Goal: Find specific page/section: Find specific page/section

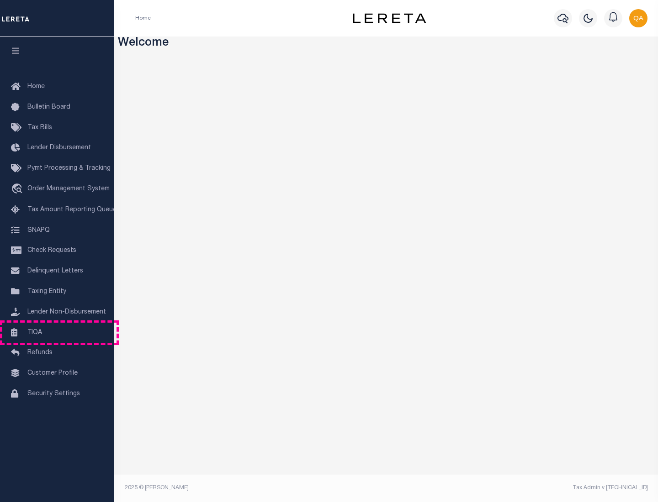
click at [57, 333] on link "TIQA" at bounding box center [57, 333] width 114 height 21
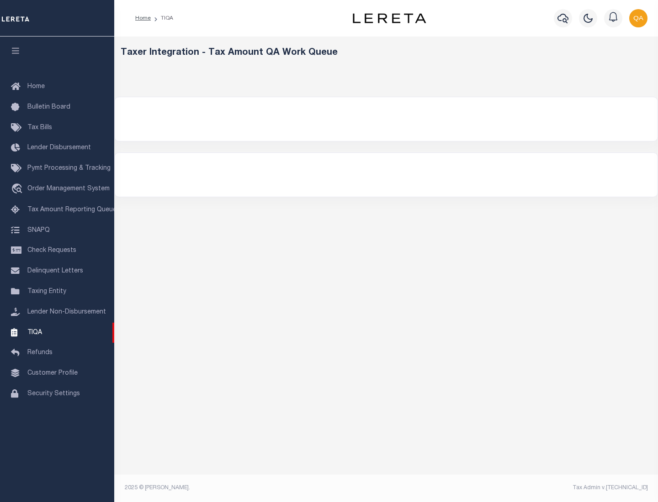
select select "200"
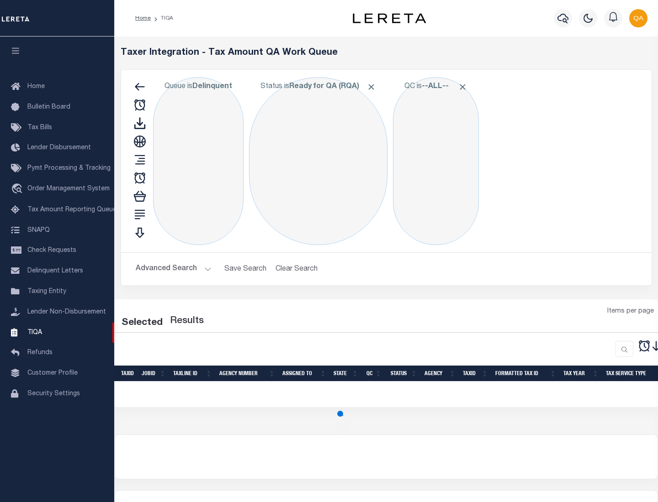
select select "200"
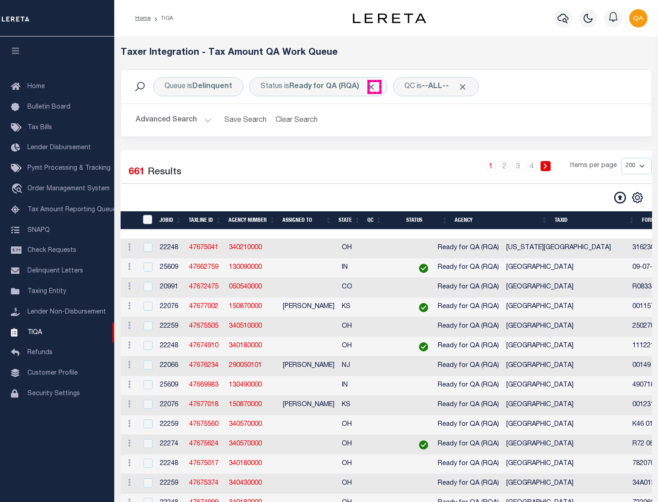
click at [374, 87] on span "Click to Remove" at bounding box center [371, 87] width 10 height 10
